Goal: Information Seeking & Learning: Find specific page/section

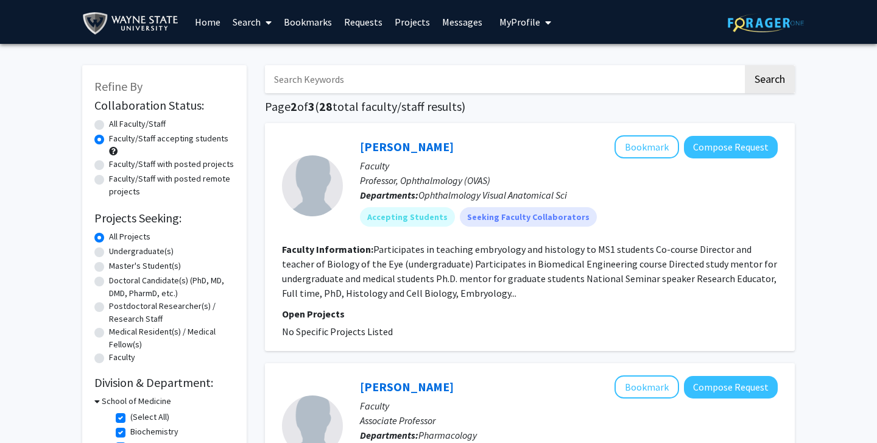
click at [446, 80] on input "Search Keywords" at bounding box center [504, 79] width 478 height 28
type input "psych"
click at [769, 81] on button "Search" at bounding box center [770, 79] width 50 height 28
radio input "true"
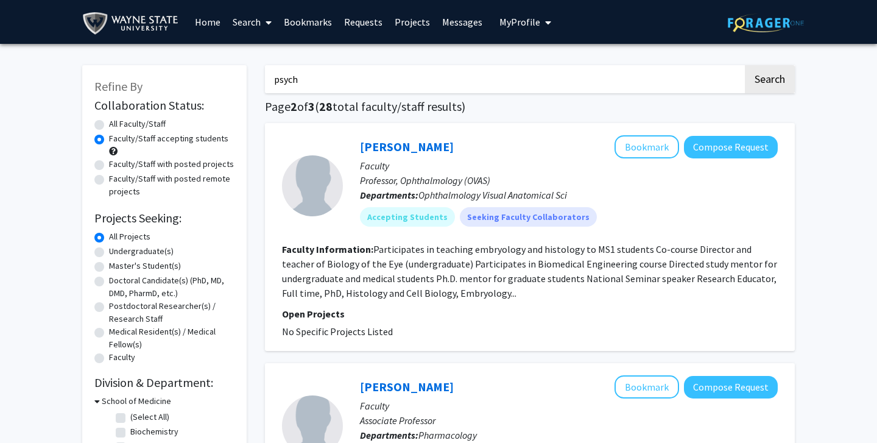
checkbox input "false"
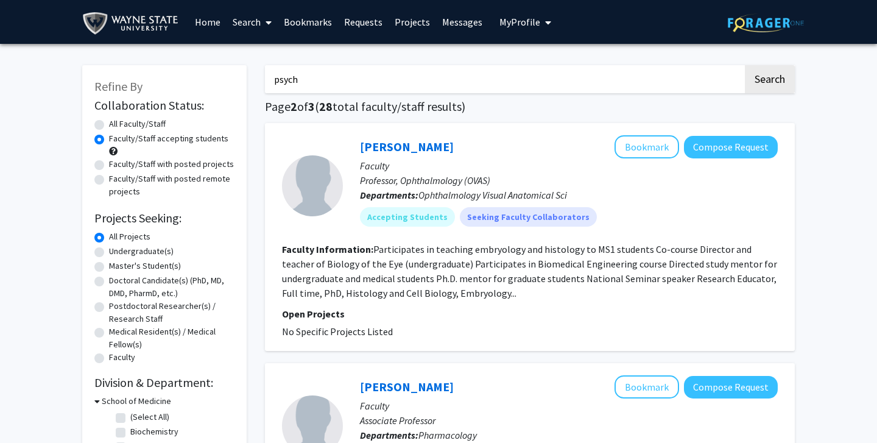
checkbox input "false"
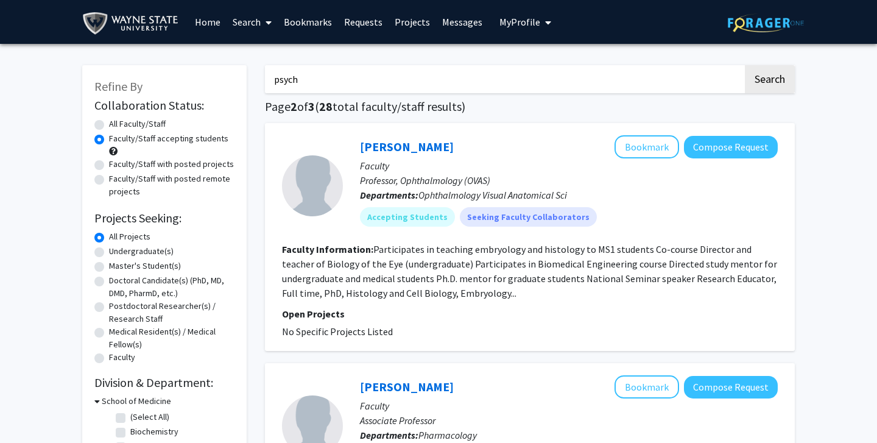
checkbox input "false"
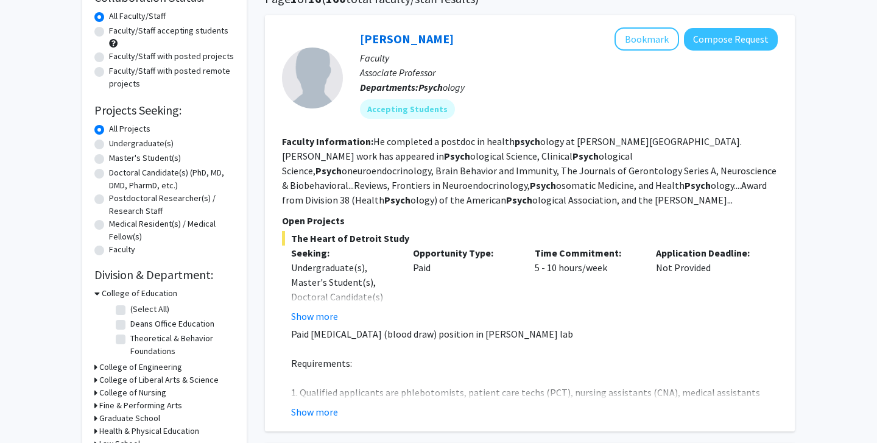
scroll to position [111, 0]
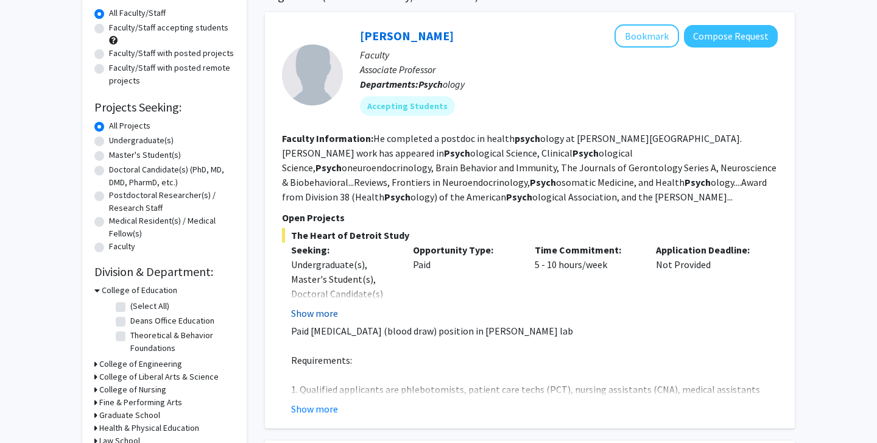
click at [331, 315] on button "Show more" at bounding box center [314, 313] width 47 height 15
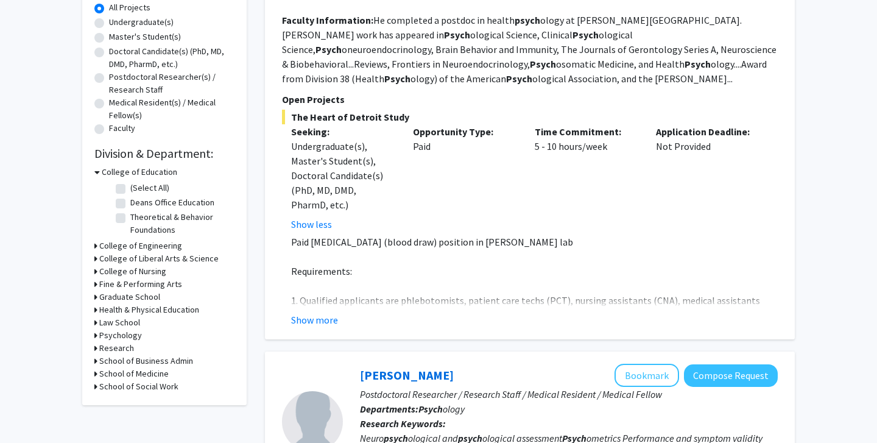
scroll to position [231, 0]
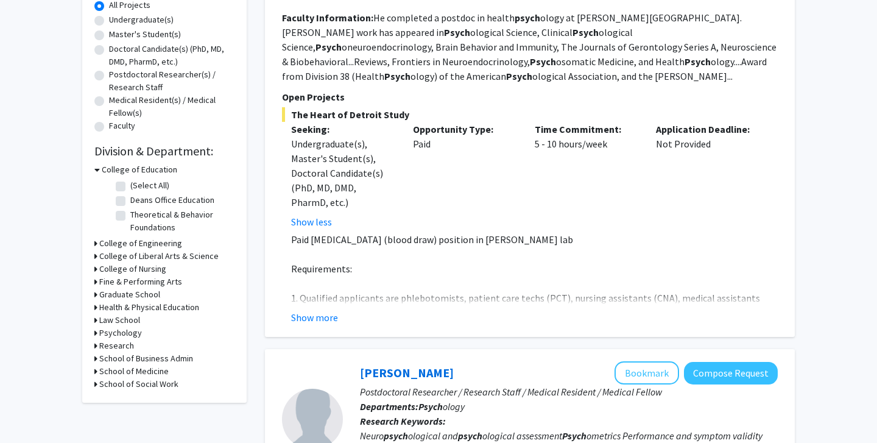
click at [99, 377] on h3 "School of Medicine" at bounding box center [133, 371] width 69 height 13
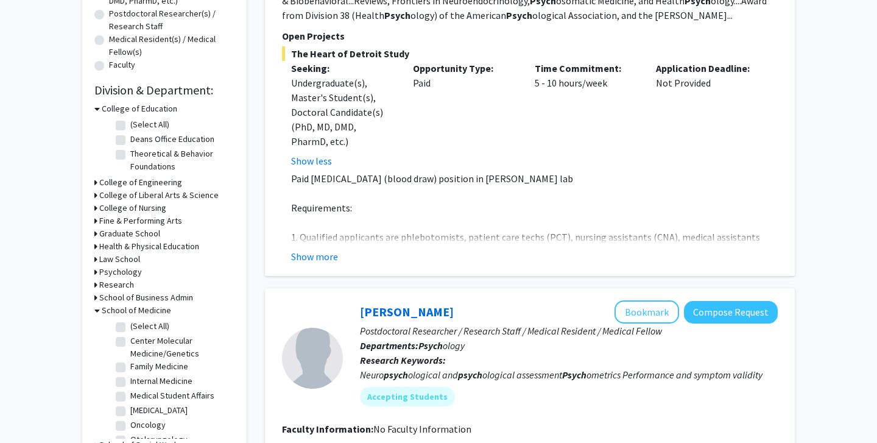
scroll to position [341, 0]
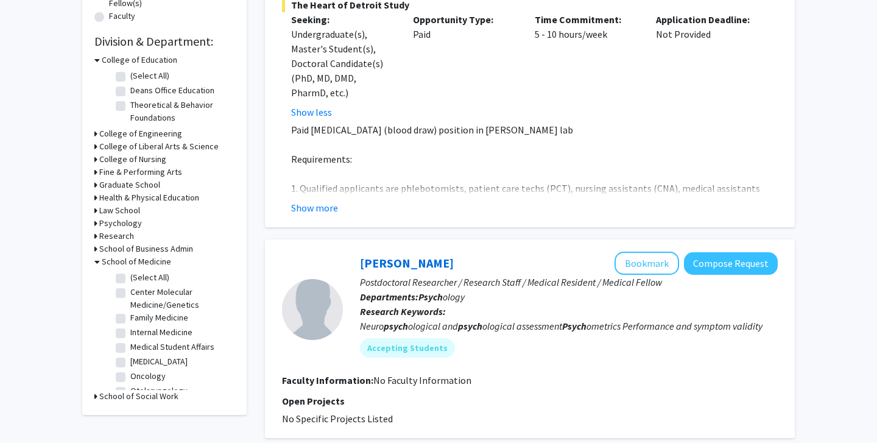
click at [130, 280] on label "(Select All)" at bounding box center [149, 277] width 39 height 13
click at [130, 279] on input "(Select All)" at bounding box center [134, 275] width 8 height 8
checkbox input "true"
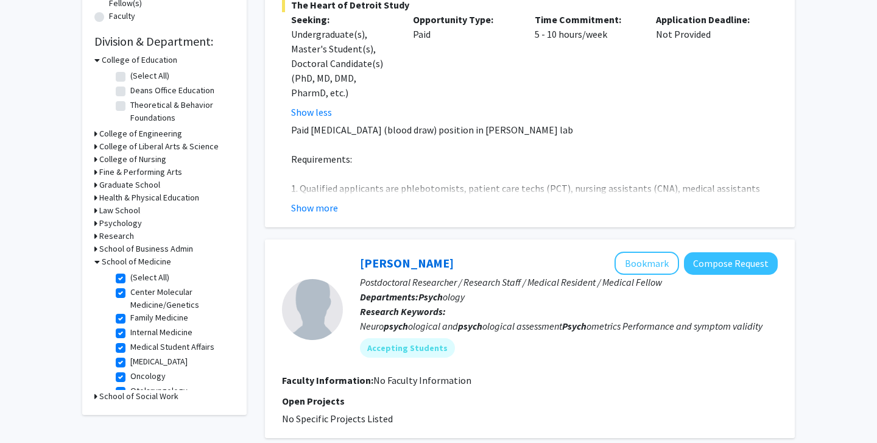
checkbox input "true"
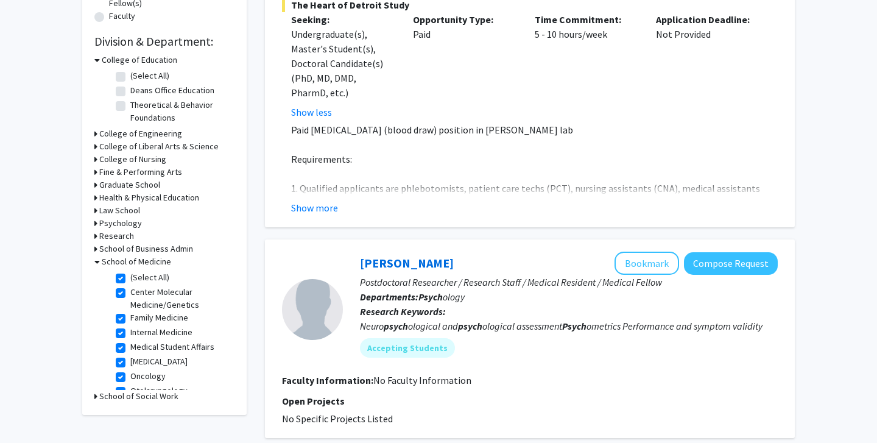
checkbox input "true"
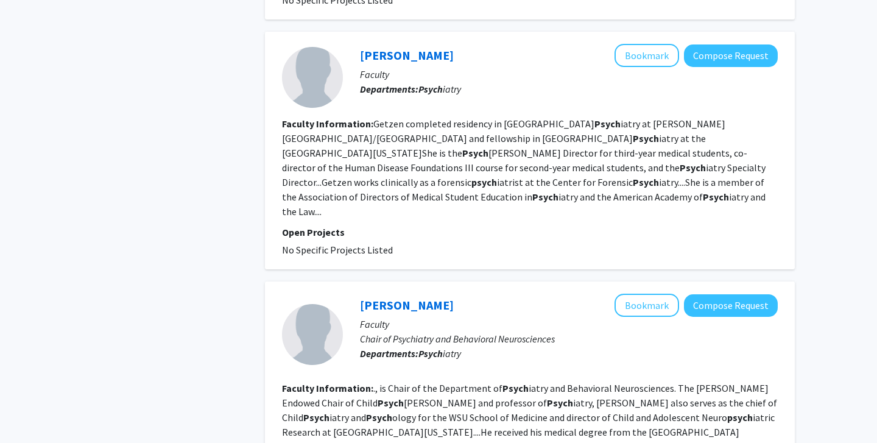
scroll to position [1027, 0]
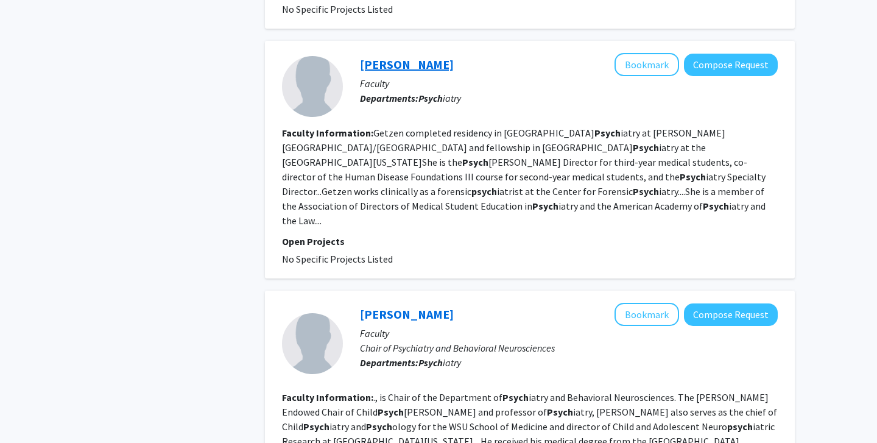
click at [418, 57] on link "[PERSON_NAME]" at bounding box center [407, 64] width 94 height 15
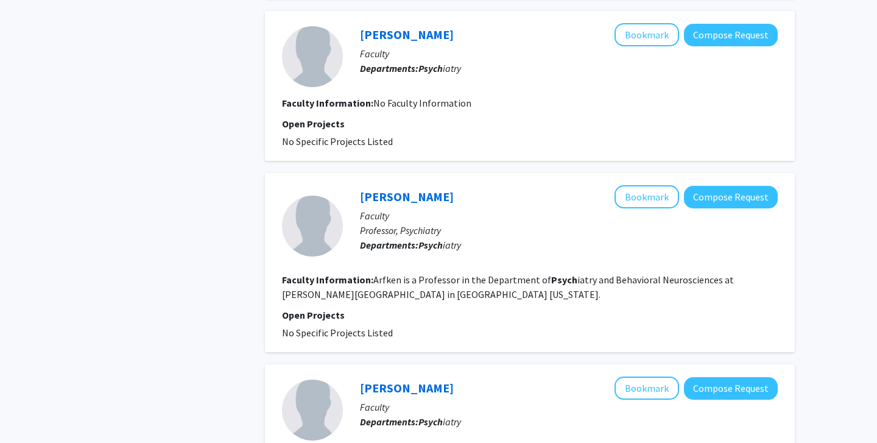
scroll to position [1541, 0]
